Goal: Contribute content

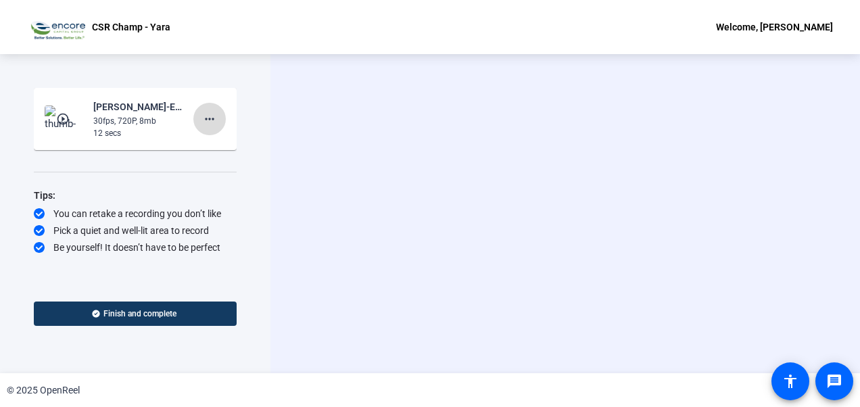
click at [208, 121] on mat-icon "more_horiz" at bounding box center [209, 119] width 16 height 16
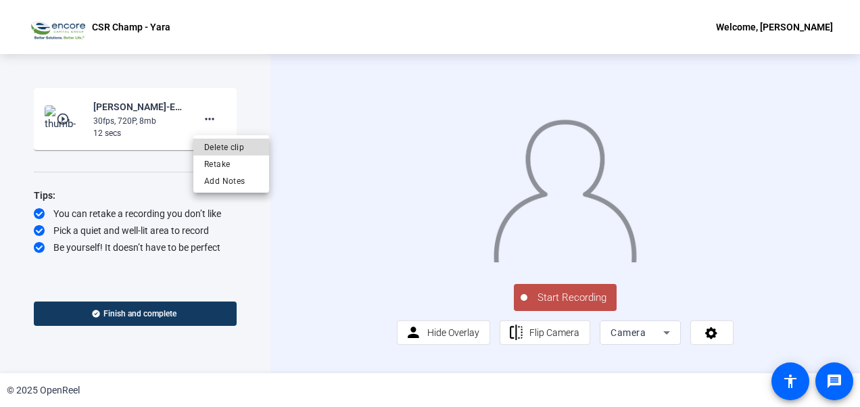
click at [231, 141] on span "Delete clip" at bounding box center [231, 147] width 54 height 16
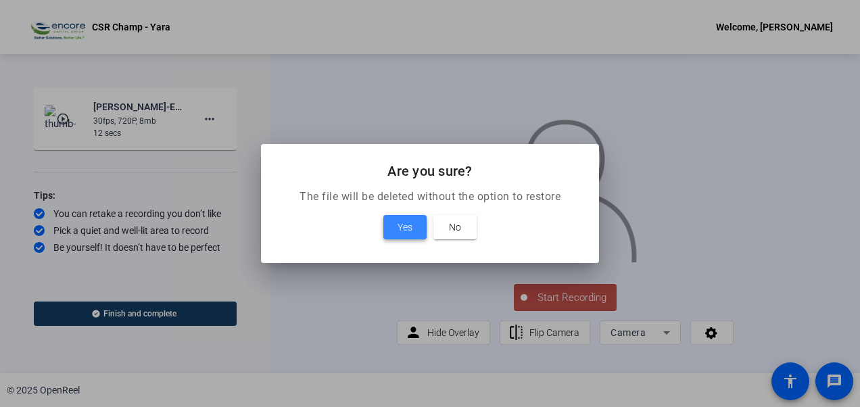
click at [404, 217] on span at bounding box center [404, 227] width 43 height 32
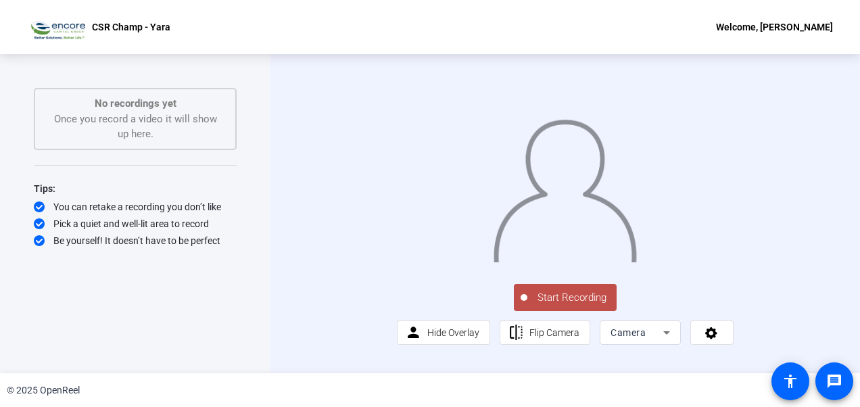
click at [573, 306] on span "Start Recording" at bounding box center [571, 298] width 89 height 16
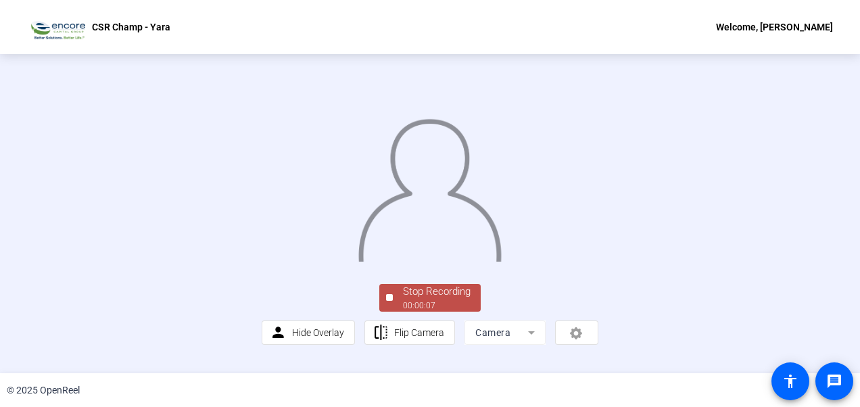
scroll to position [96, 0]
click at [398, 302] on span "Stop Recording 00:00:08" at bounding box center [437, 298] width 88 height 28
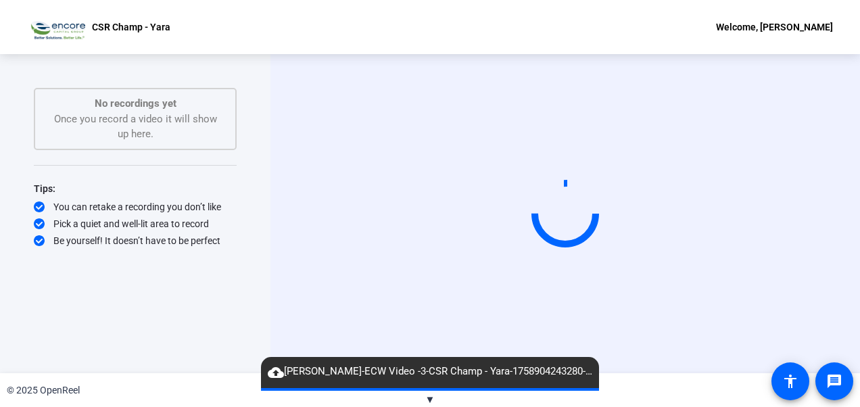
click at [430, 393] on span "▼" at bounding box center [430, 399] width 10 height 12
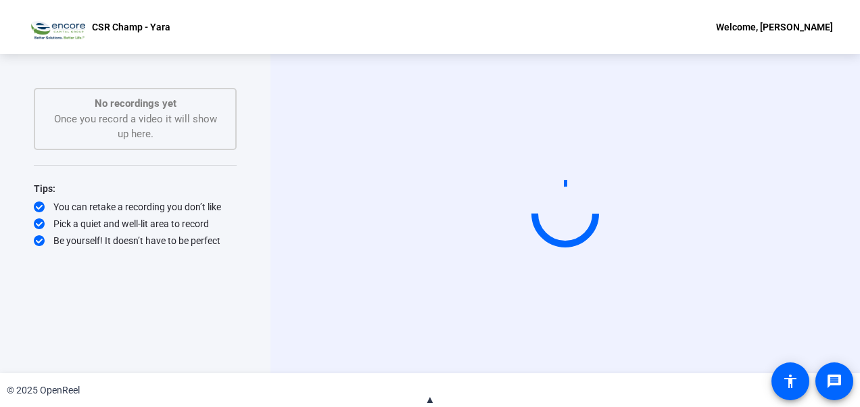
click at [430, 393] on span "▲" at bounding box center [430, 399] width 10 height 12
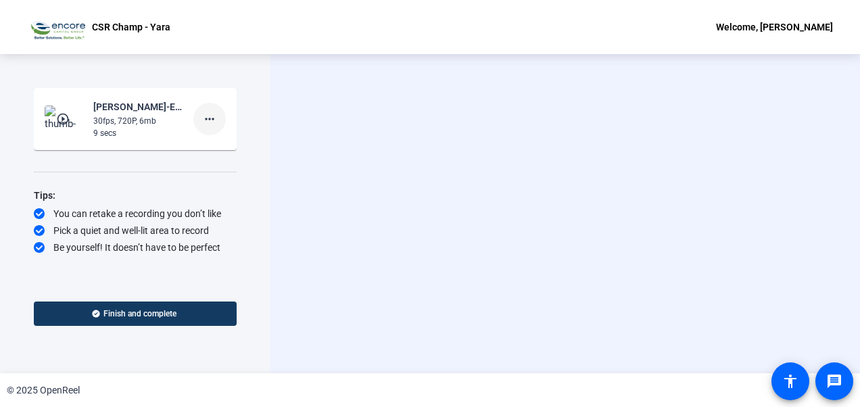
click at [211, 121] on mat-icon "more_horiz" at bounding box center [209, 119] width 16 height 16
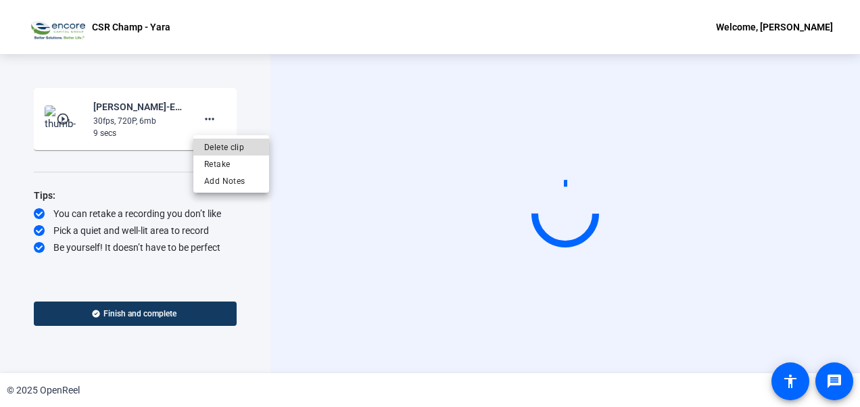
click at [222, 145] on span "Delete clip" at bounding box center [231, 147] width 54 height 16
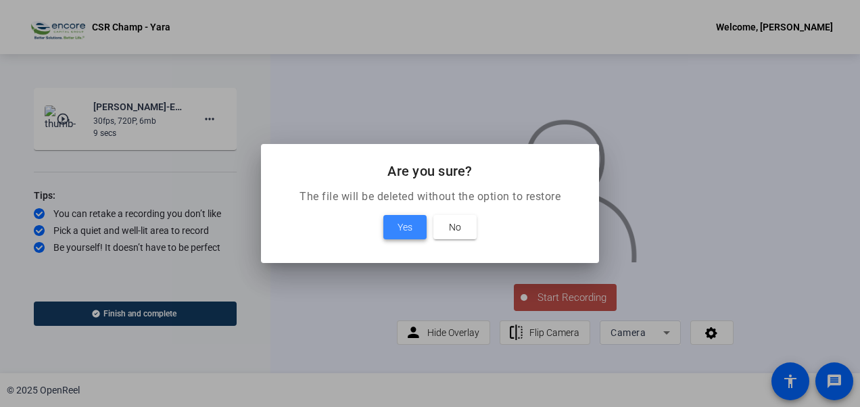
click at [400, 231] on span "Yes" at bounding box center [405, 227] width 15 height 16
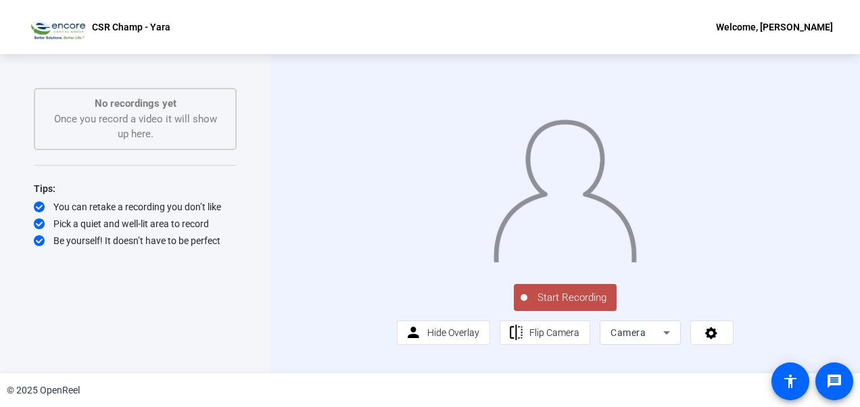
click at [552, 311] on button "Start Recording" at bounding box center [565, 297] width 103 height 27
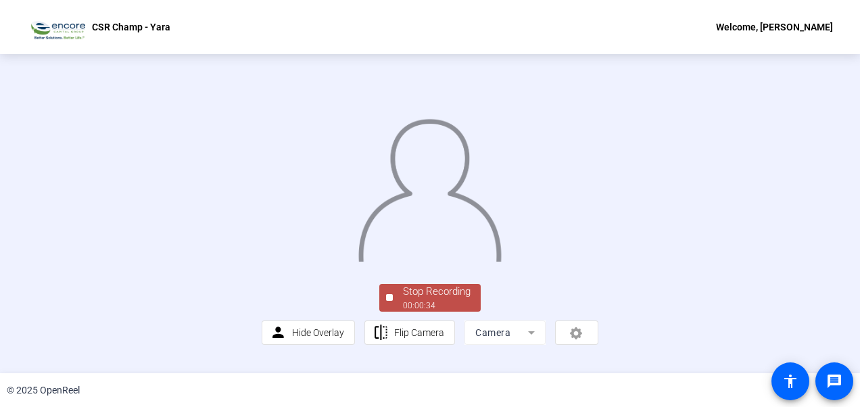
scroll to position [96, 0]
click at [429, 300] on div "Stop Recording" at bounding box center [437, 292] width 68 height 16
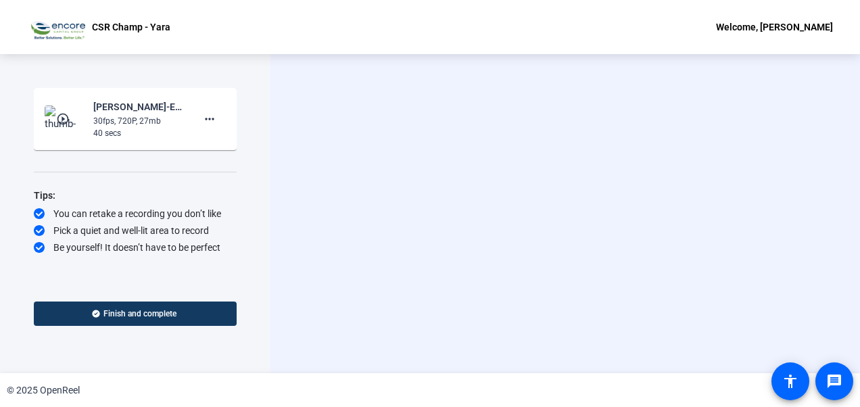
click at [69, 115] on mat-icon "play_circle_outline" at bounding box center [64, 119] width 16 height 14
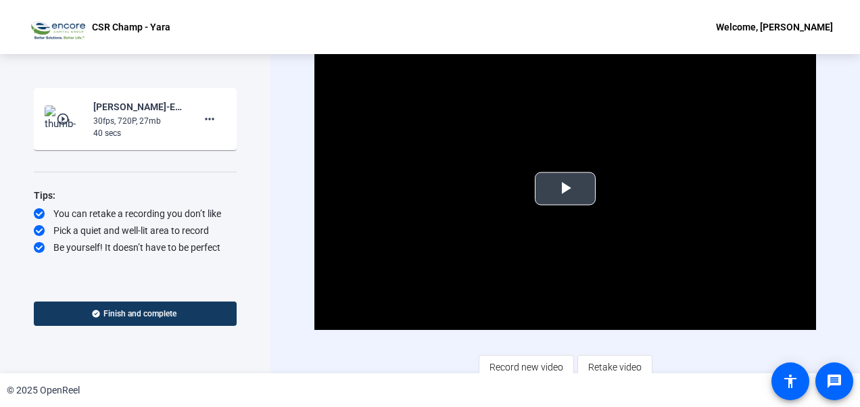
click at [565, 189] on span "Video Player" at bounding box center [565, 189] width 0 height 0
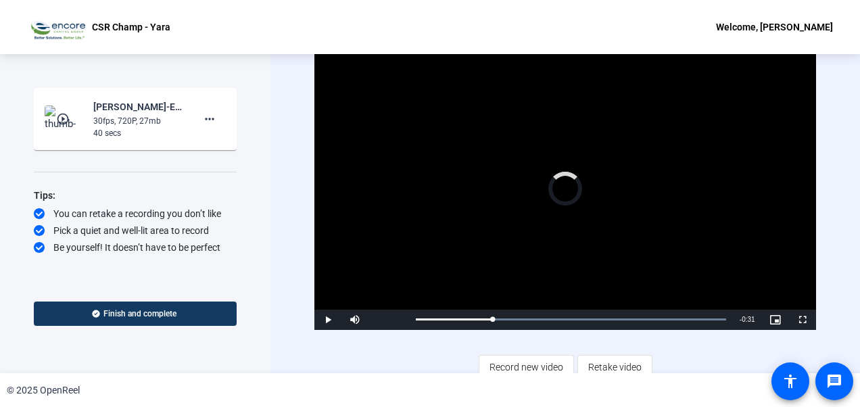
drag, startPoint x: 491, startPoint y: 318, endPoint x: 399, endPoint y: 309, distance: 92.4
click at [399, 310] on div "Play Mute 100% Current Time 0:09 / Duration 0:40 Loaded : 100.00% 0:01 0:09 Str…" at bounding box center [564, 320] width 501 height 20
click at [381, 320] on div "37%" at bounding box center [385, 320] width 34 height 20
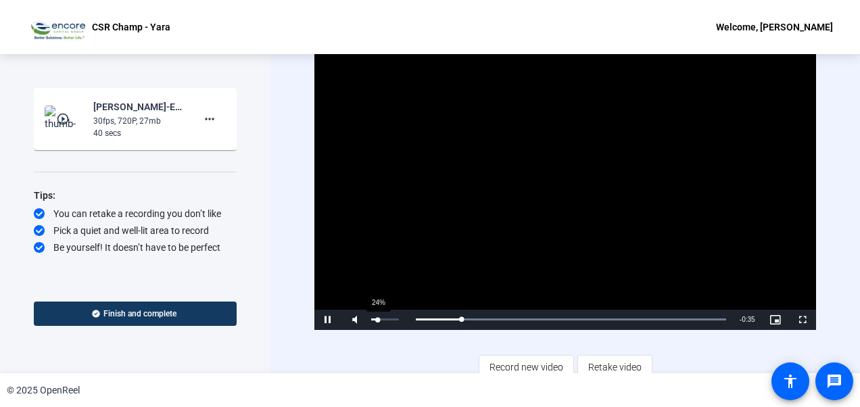
drag, startPoint x: 398, startPoint y: 316, endPoint x: 379, endPoint y: 312, distance: 19.2
click at [379, 312] on div "24%" at bounding box center [385, 320] width 34 height 20
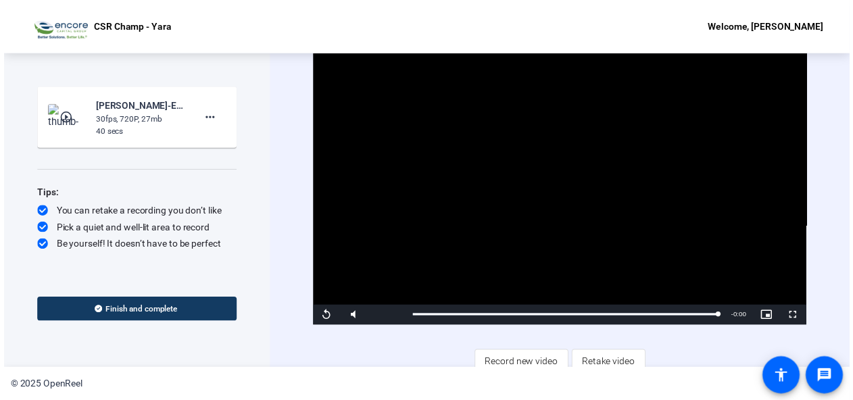
scroll to position [8, 0]
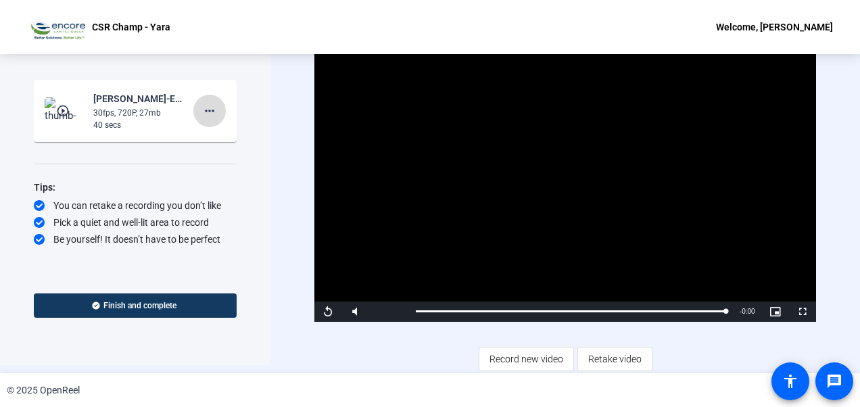
click at [210, 114] on mat-icon "more_horiz" at bounding box center [209, 111] width 16 height 16
click at [257, 112] on div at bounding box center [430, 203] width 860 height 407
click at [702, 310] on div "Loaded : 100.00% 0:37 0:37" at bounding box center [571, 311] width 310 height 3
click at [617, 212] on video "Video Player" at bounding box center [564, 181] width 501 height 282
click at [327, 312] on span "Video Player" at bounding box center [327, 312] width 27 height 0
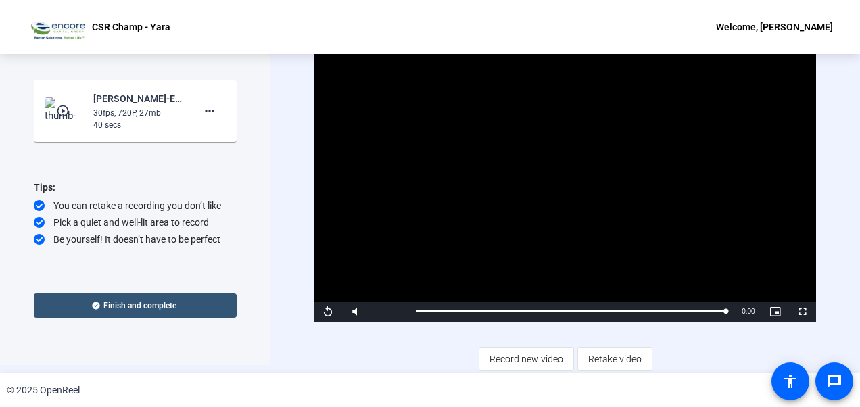
click at [213, 300] on span at bounding box center [135, 305] width 203 height 32
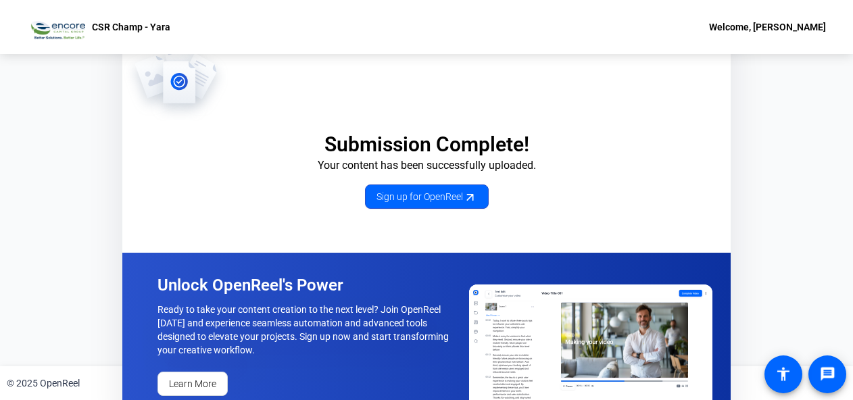
scroll to position [26, 0]
